Goal: Transaction & Acquisition: Purchase product/service

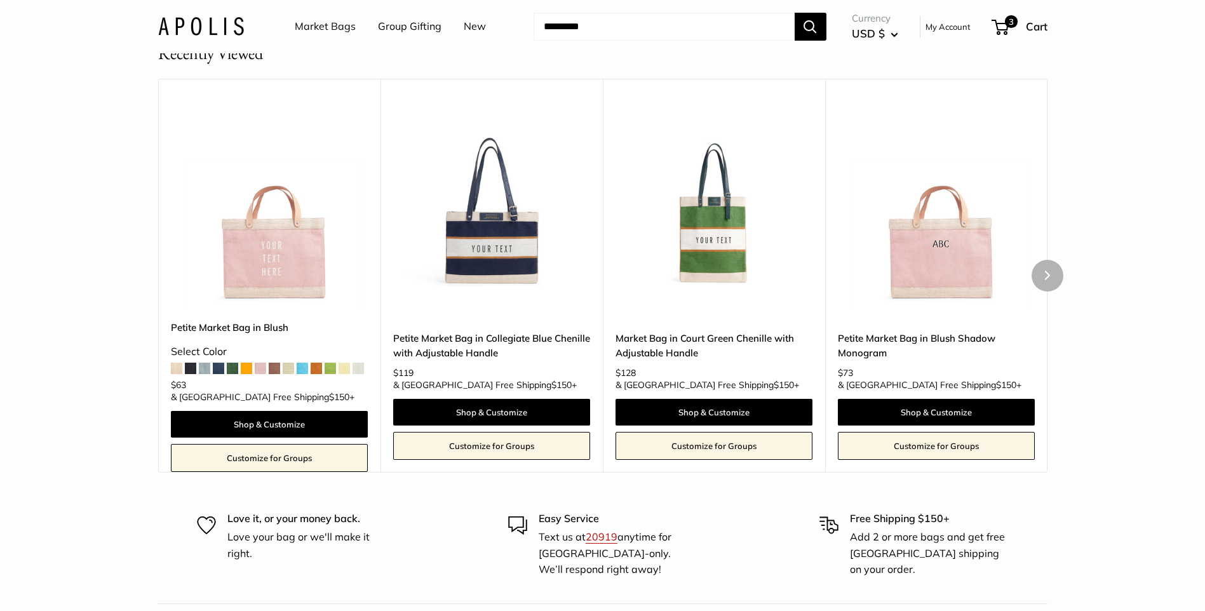
scroll to position [1143, 0]
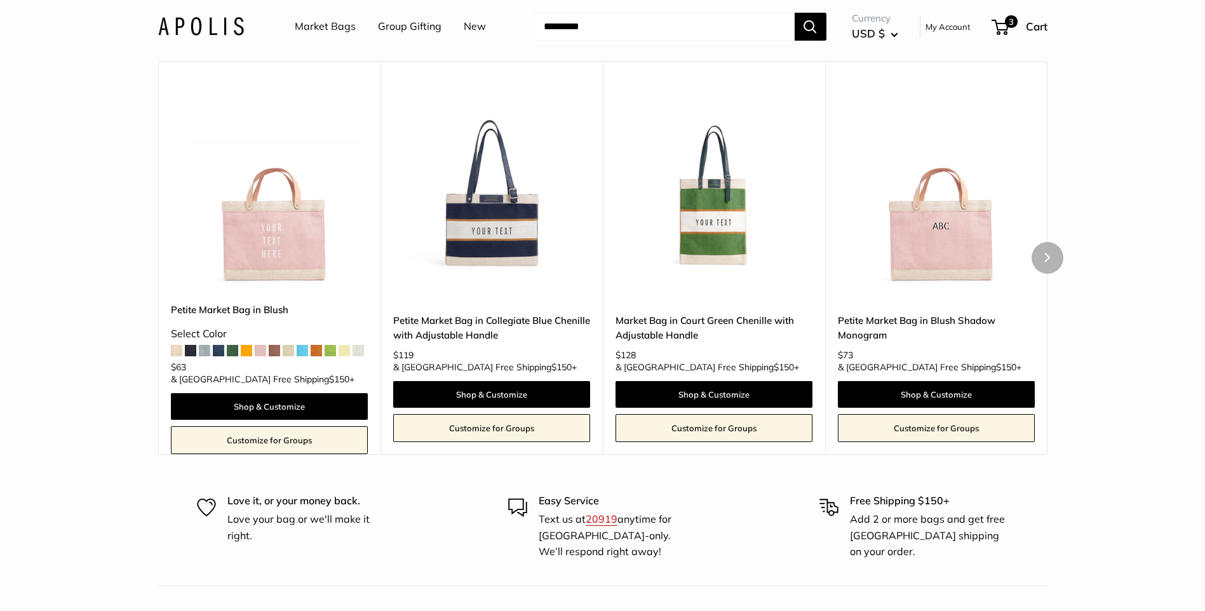
click at [0, 0] on img at bounding box center [0, 0] width 0 height 0
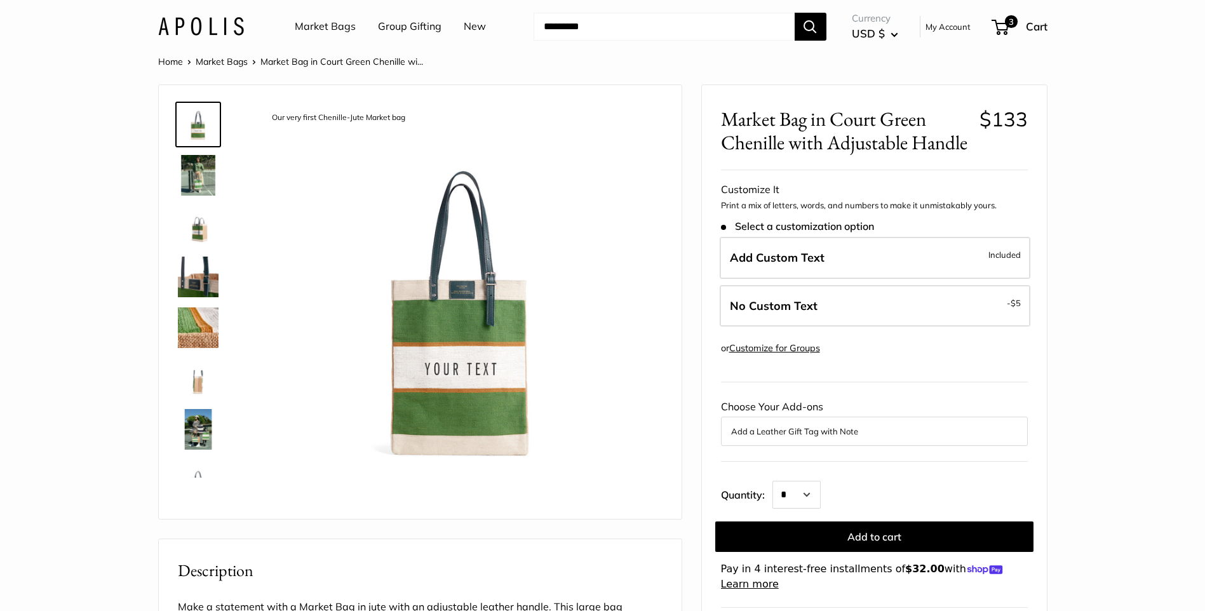
click at [193, 435] on img at bounding box center [198, 429] width 41 height 41
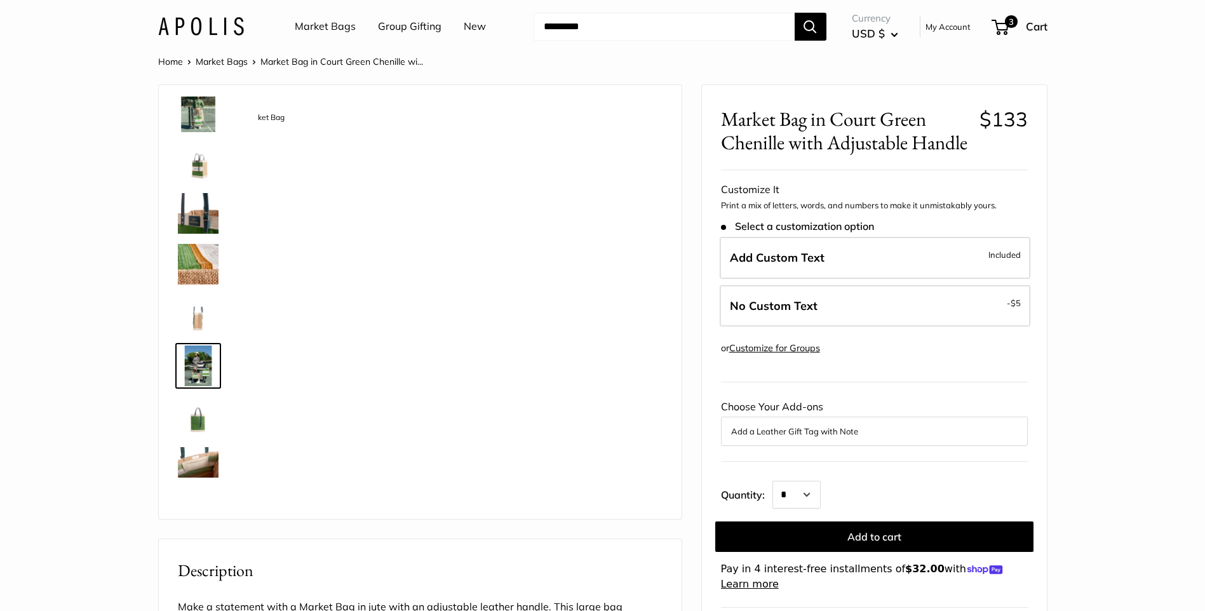
scroll to position [141, 0]
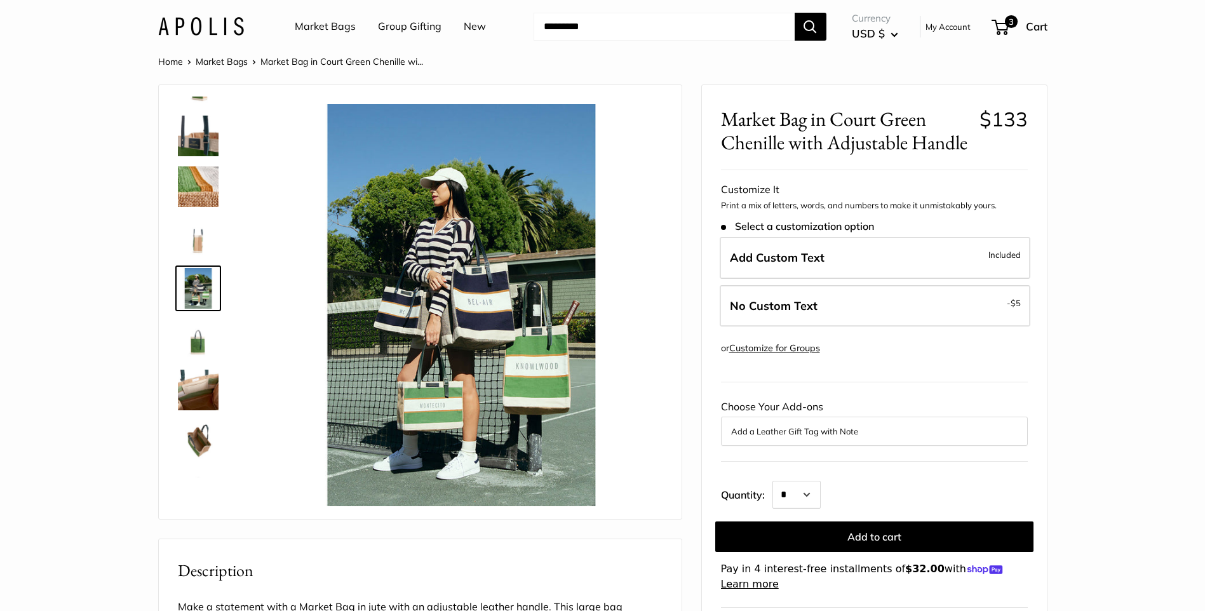
click at [201, 138] on img at bounding box center [198, 136] width 41 height 41
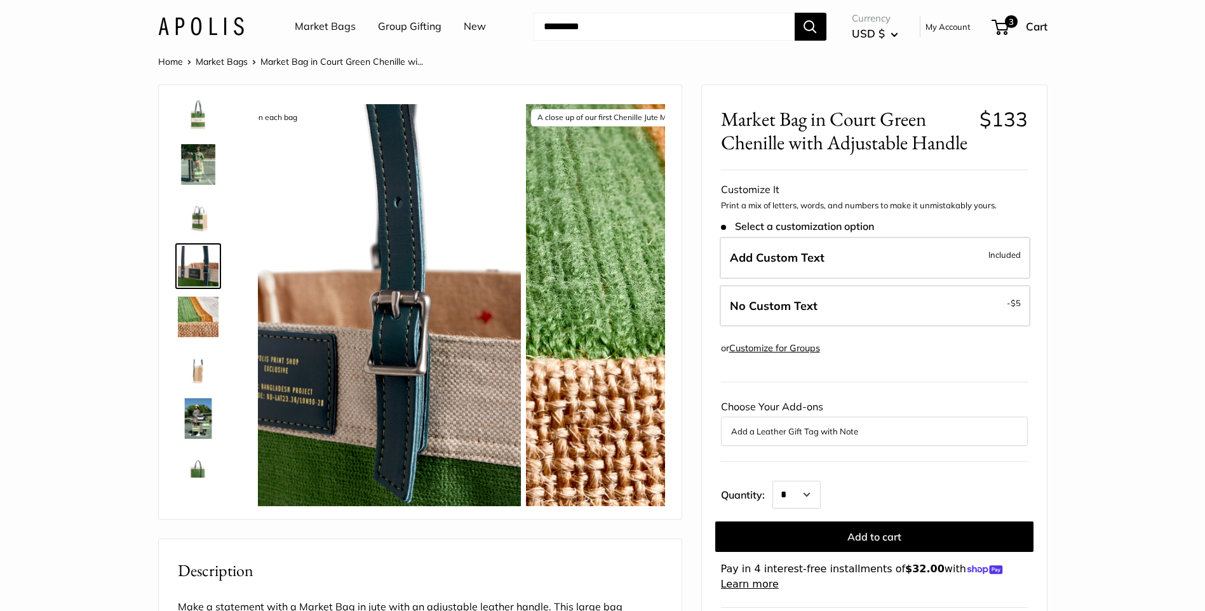
scroll to position [0, 0]
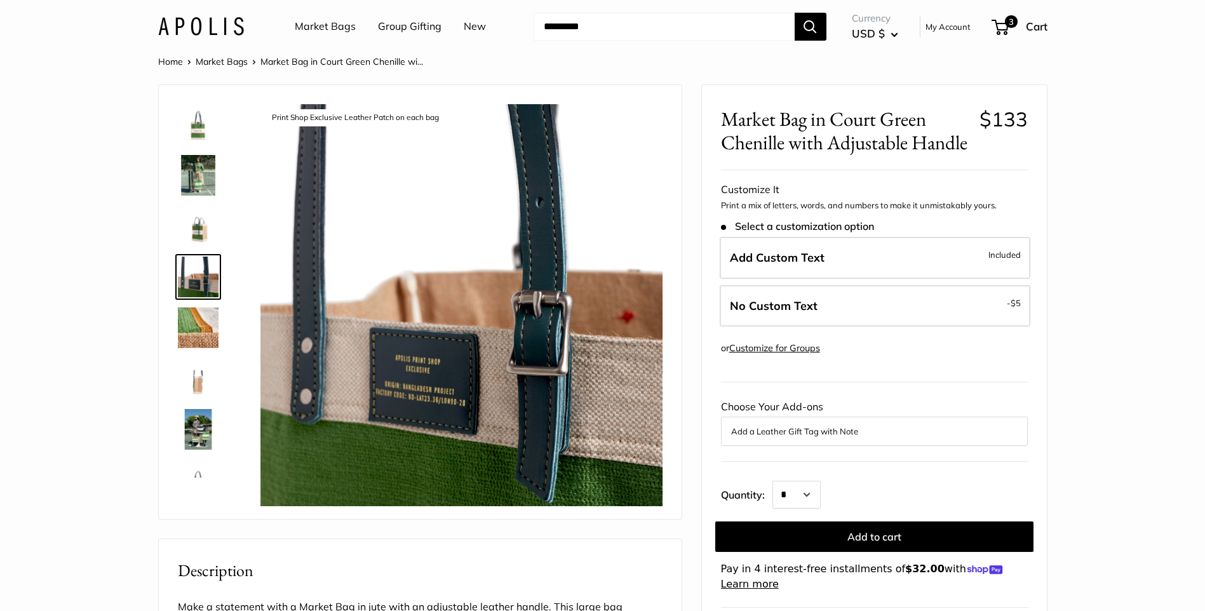
click at [191, 309] on img at bounding box center [198, 327] width 41 height 41
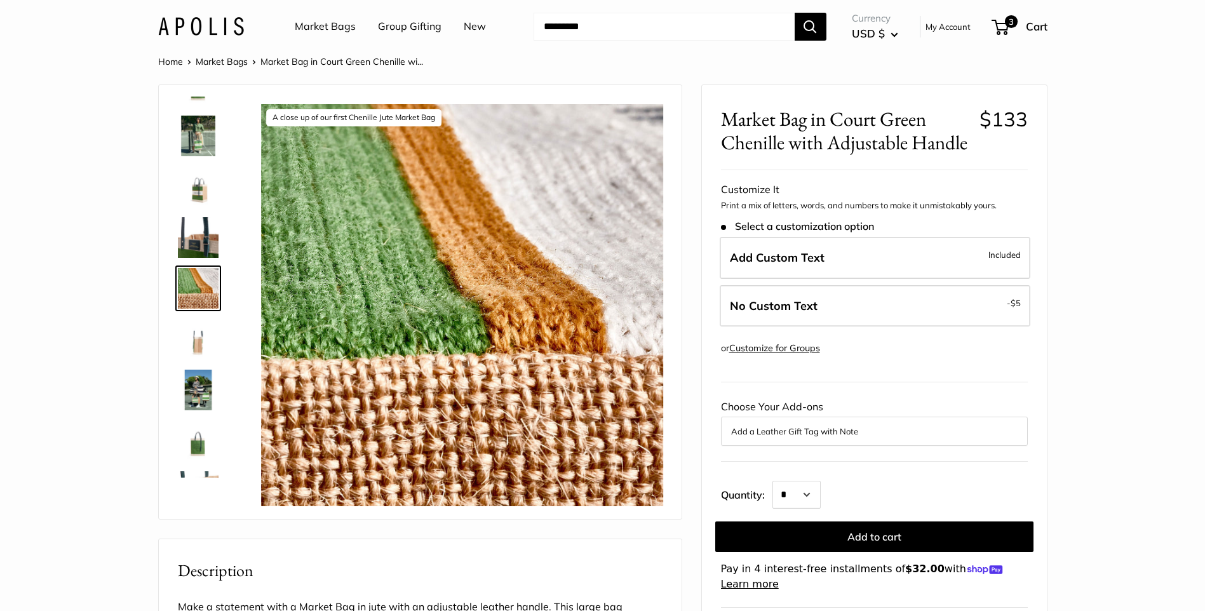
click at [196, 443] on img at bounding box center [198, 441] width 41 height 41
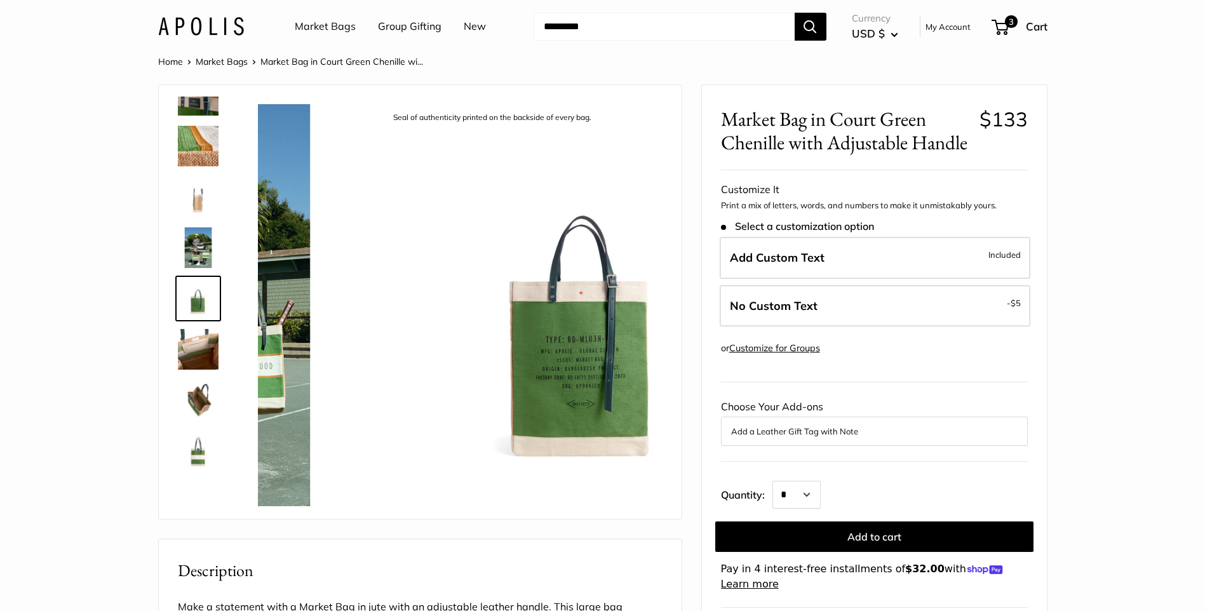
scroll to position [183, 0]
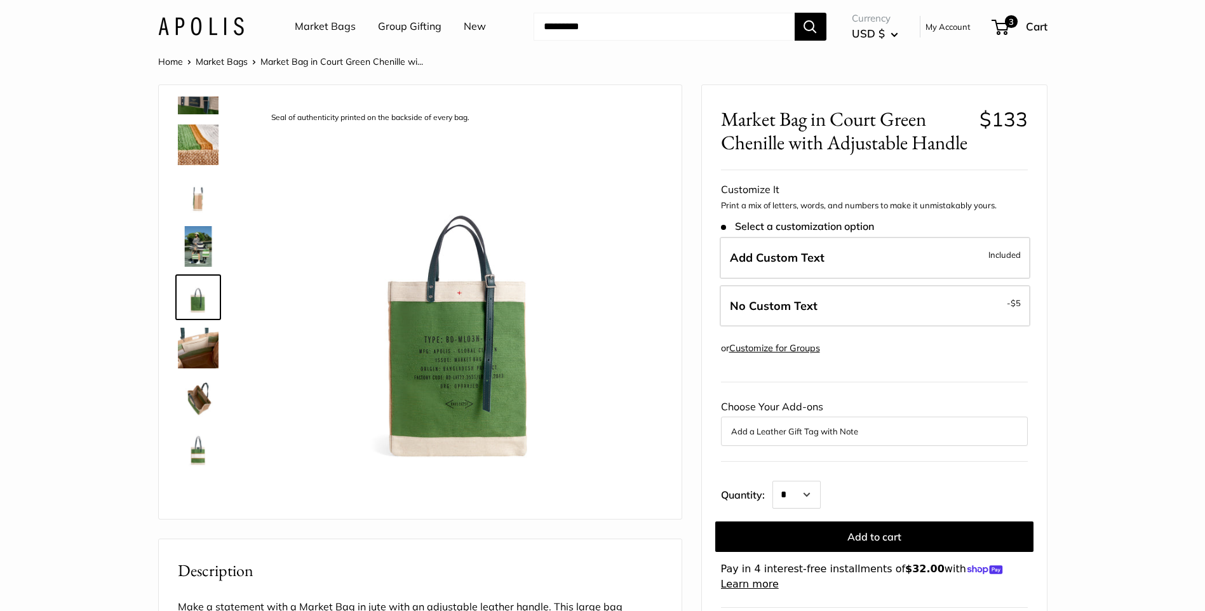
click at [208, 402] on img at bounding box center [198, 399] width 41 height 41
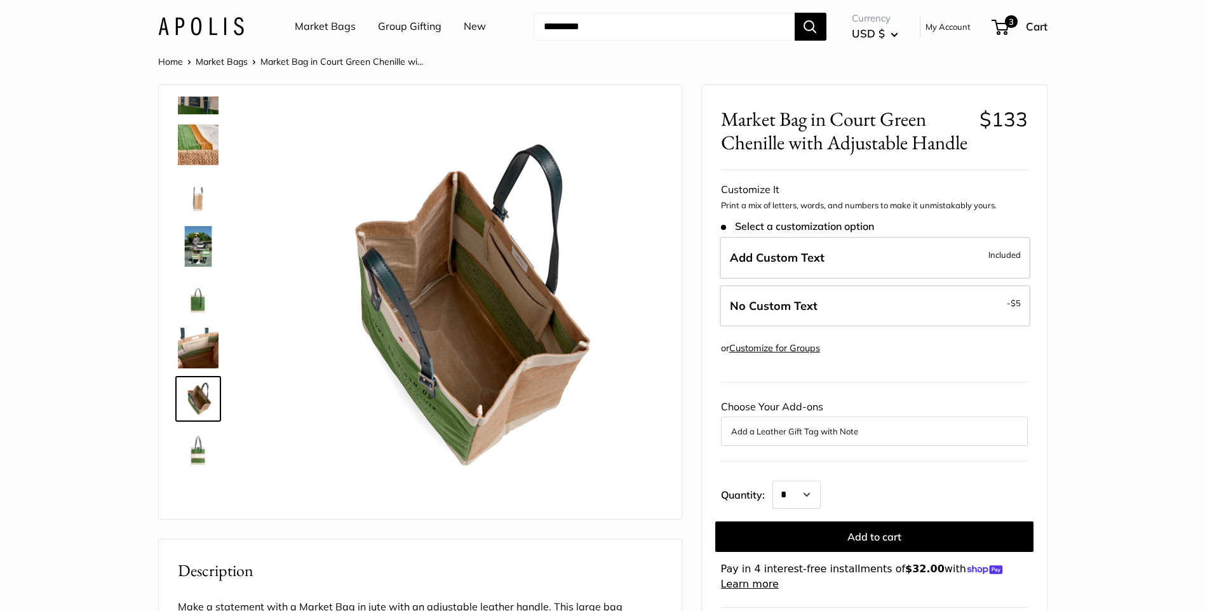
click at [205, 255] on img at bounding box center [198, 246] width 41 height 41
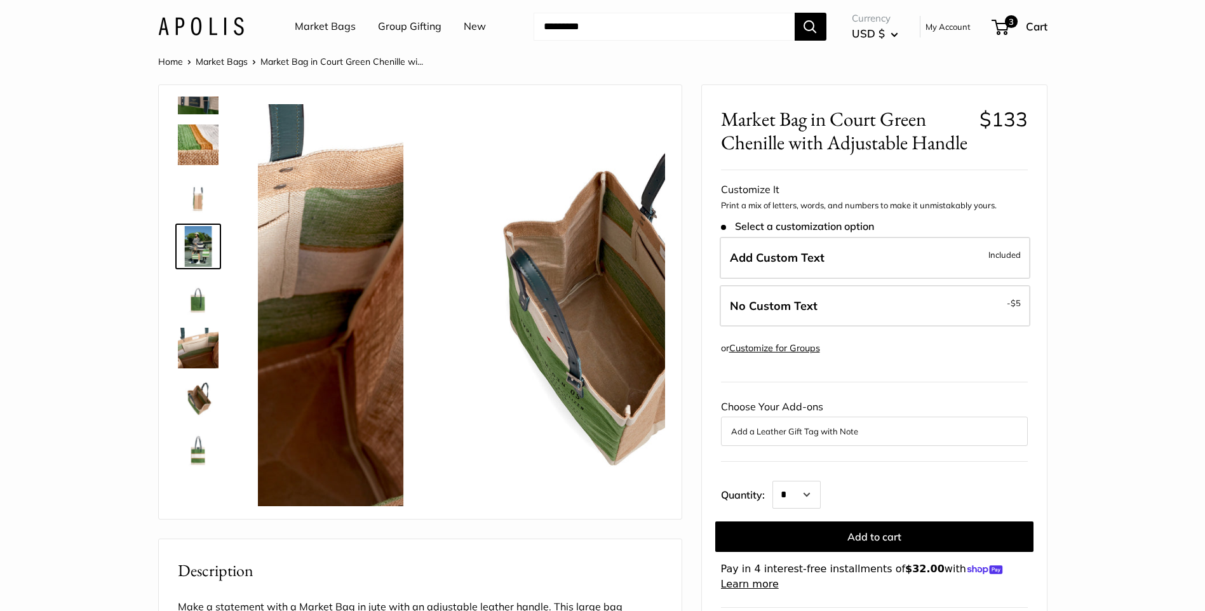
scroll to position [141, 0]
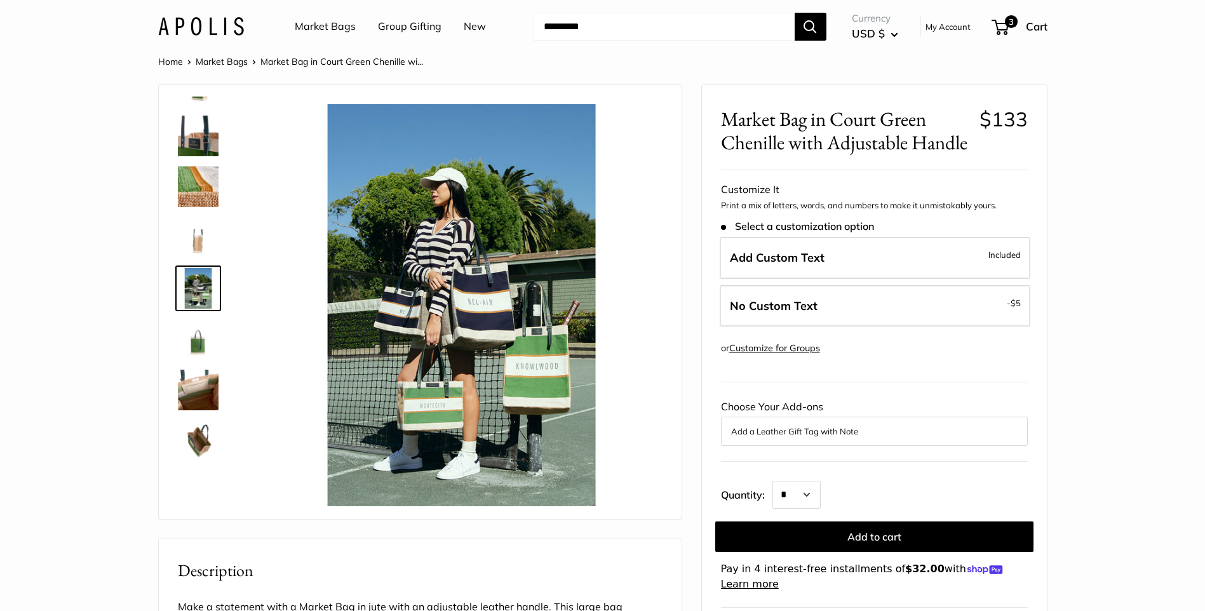
click at [197, 436] on img at bounding box center [198, 441] width 41 height 41
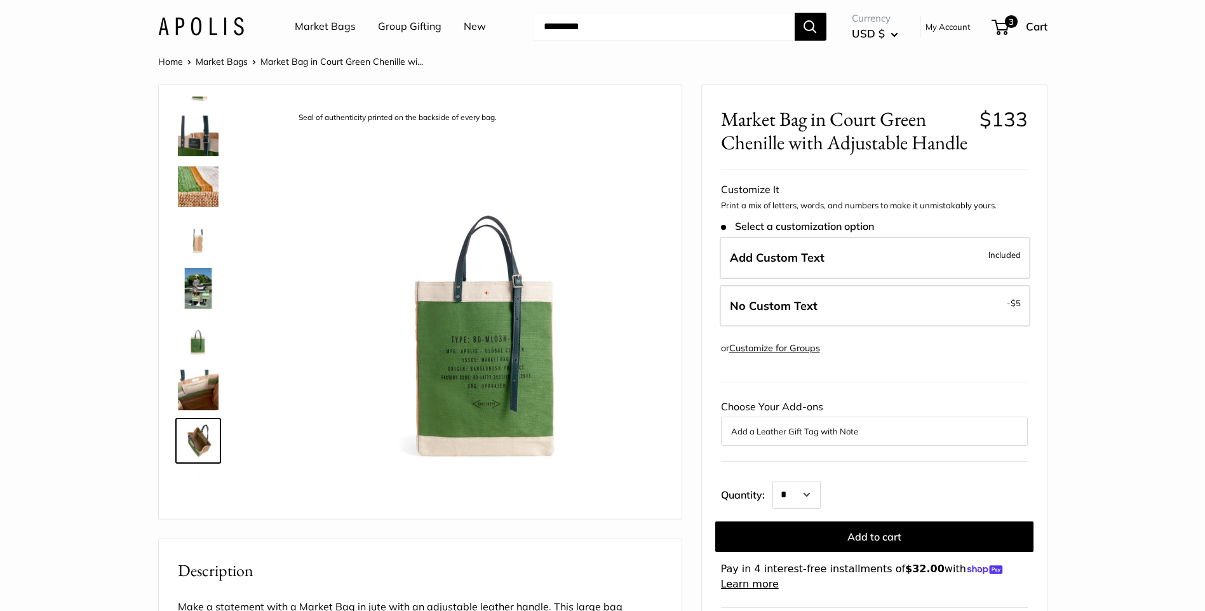
scroll to position [183, 0]
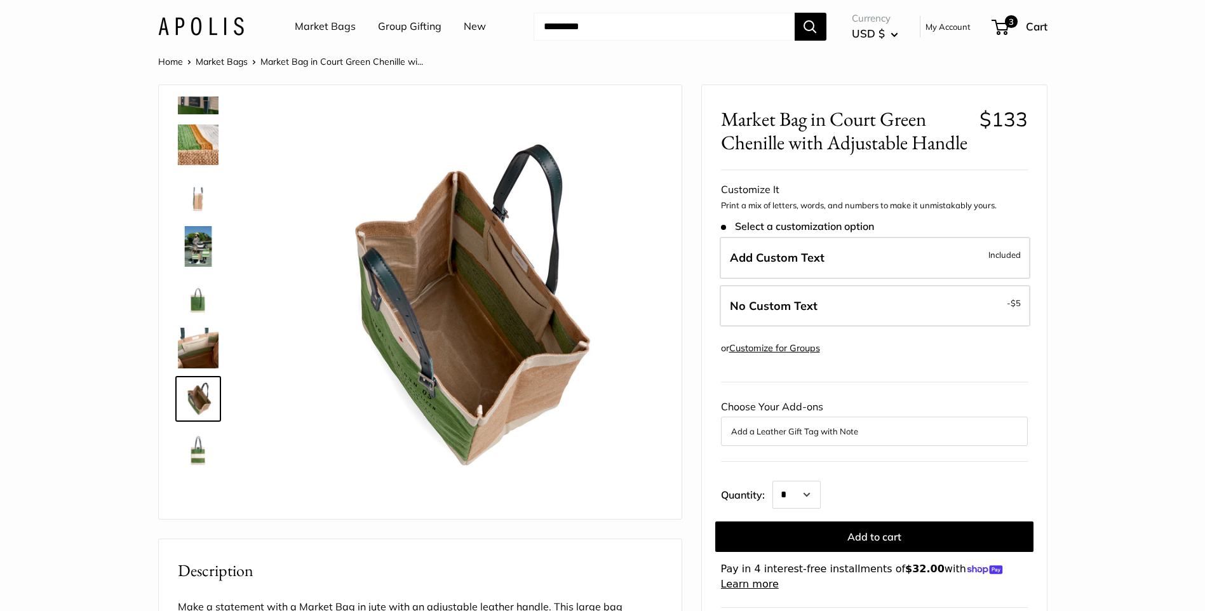
click at [187, 303] on img at bounding box center [198, 297] width 41 height 41
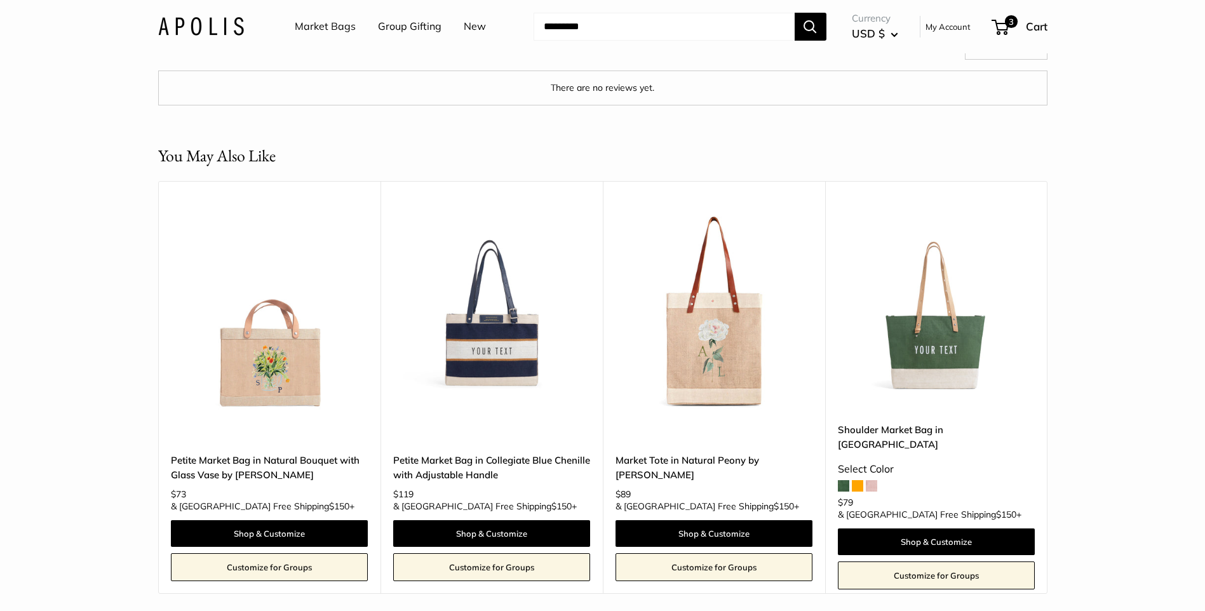
scroll to position [2160, 0]
